Goal: Find specific page/section: Find specific page/section

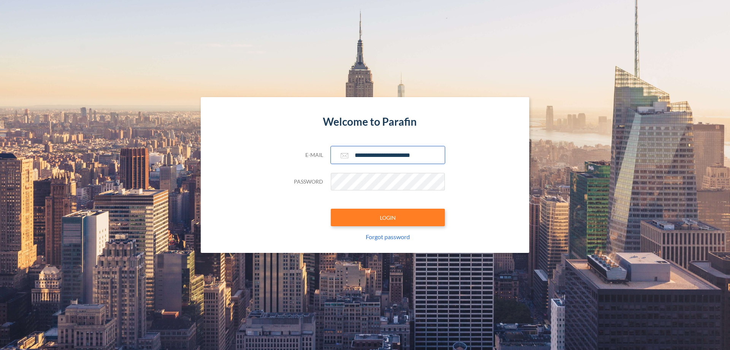
type input "**********"
click at [388, 217] on button "LOGIN" at bounding box center [388, 216] width 114 height 17
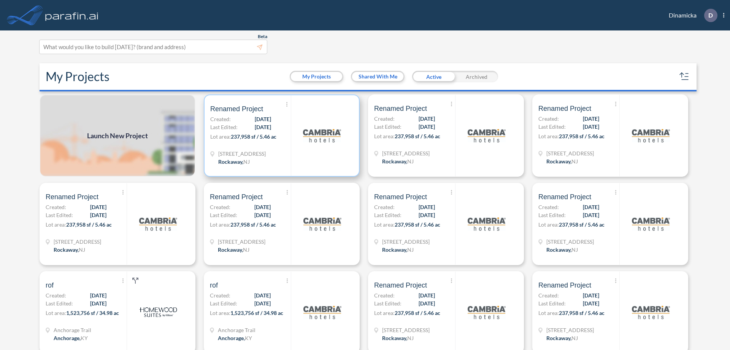
scroll to position [2, 0]
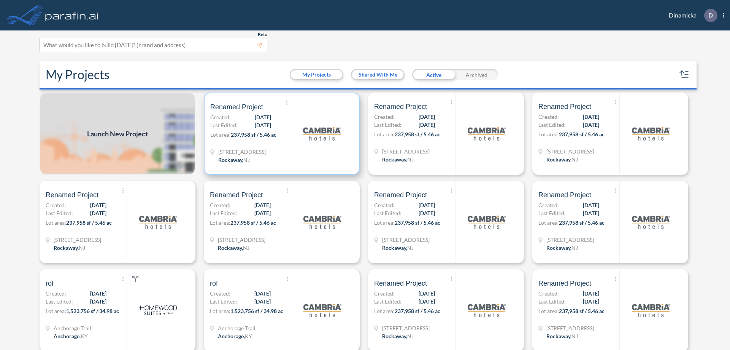
click at [280, 134] on p "Lot area: 237,958 sf / 5.46 ac" at bounding box center [250, 135] width 81 height 11
